Goal: Transaction & Acquisition: Book appointment/travel/reservation

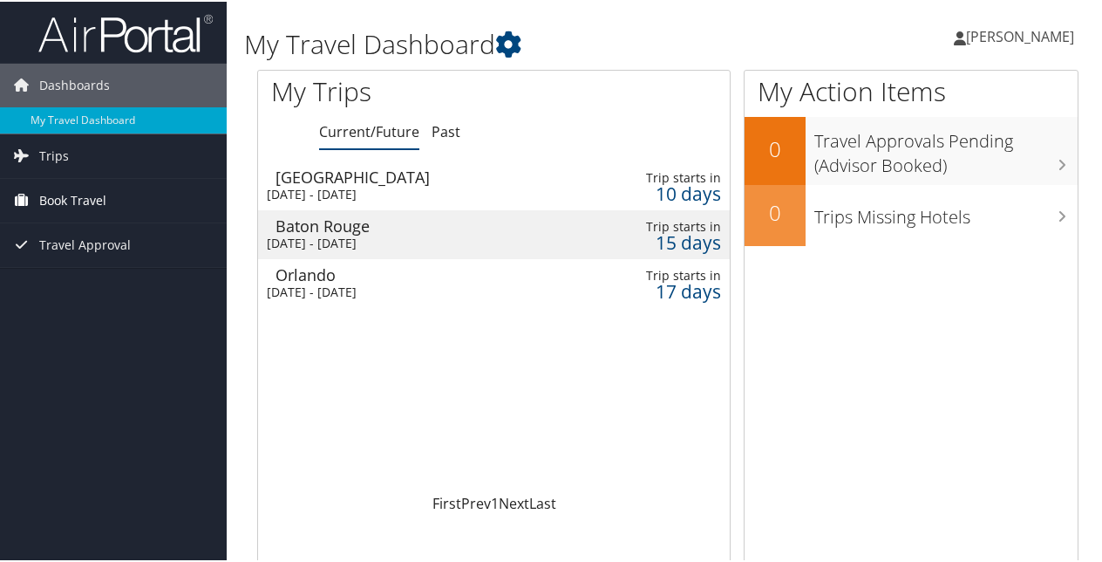
click at [66, 199] on span "Book Travel" at bounding box center [72, 199] width 67 height 44
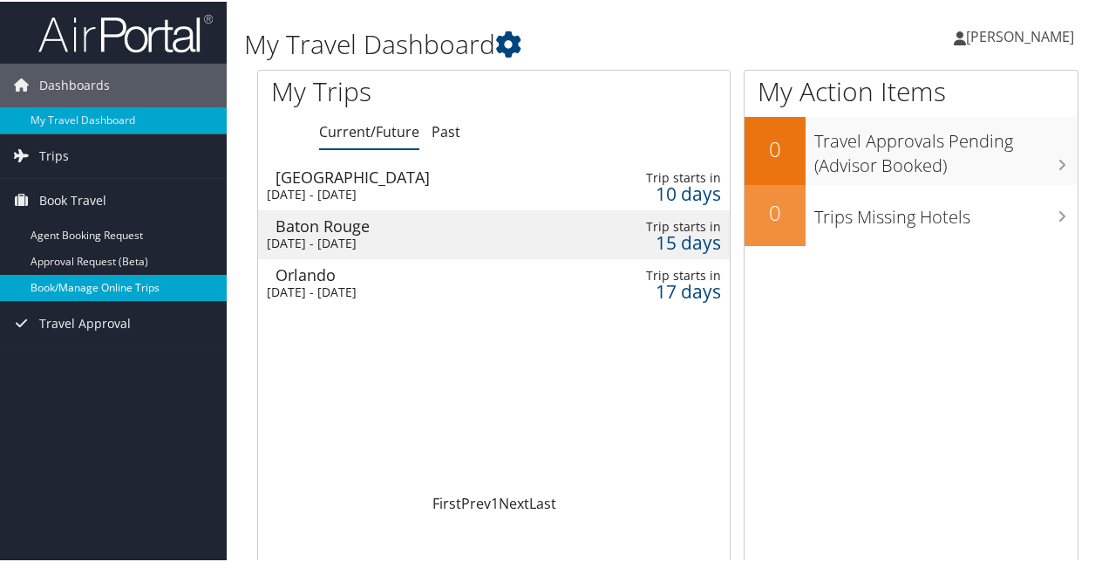
click at [98, 289] on link "Book/Manage Online Trips" at bounding box center [113, 286] width 227 height 26
